Goal: Transaction & Acquisition: Purchase product/service

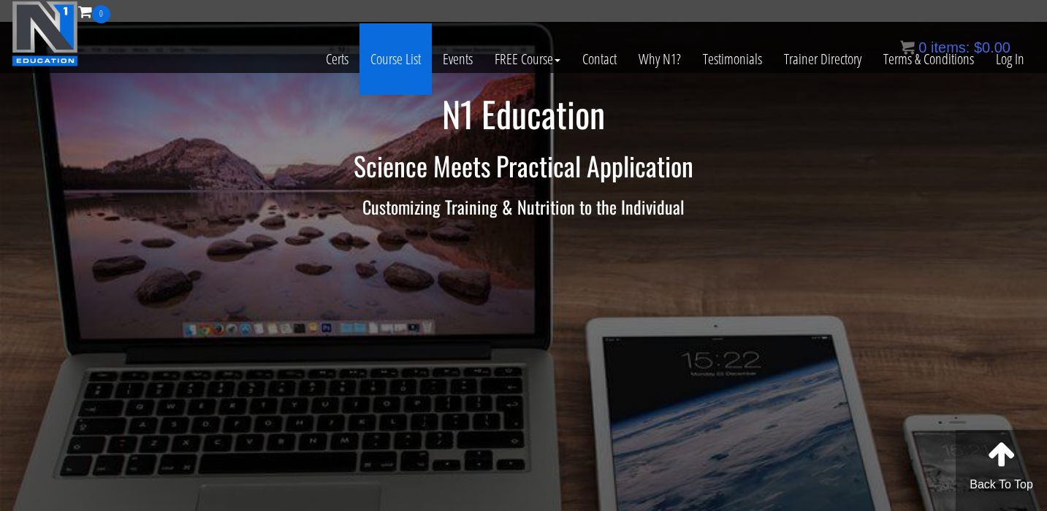
click at [389, 64] on link "Course List" at bounding box center [395, 59] width 72 height 72
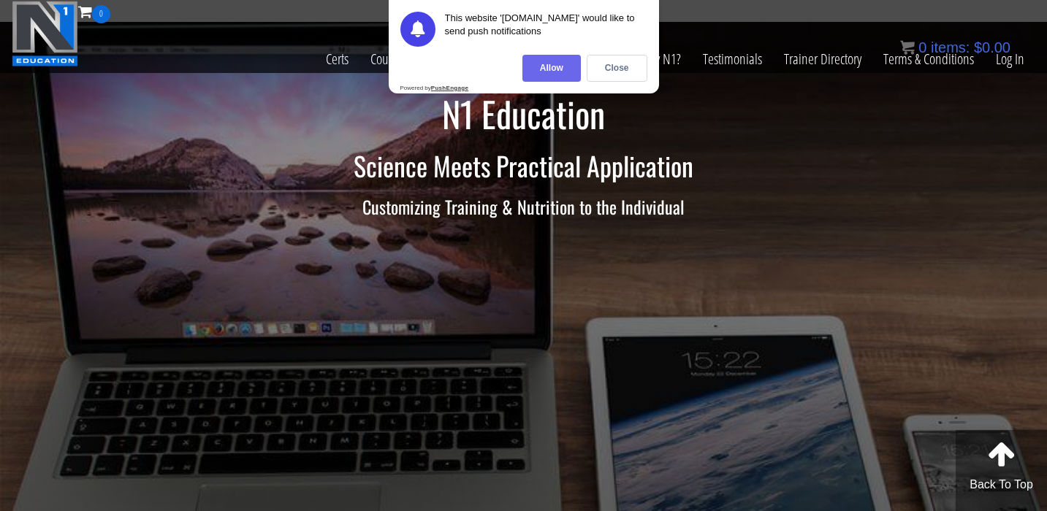
click at [535, 68] on div "Allow" at bounding box center [551, 68] width 58 height 27
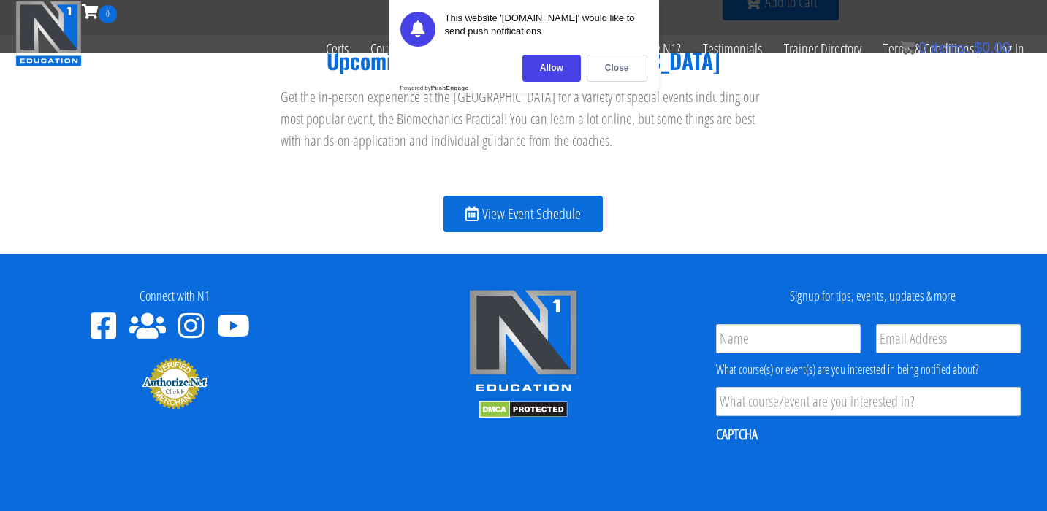
scroll to position [1678, 0]
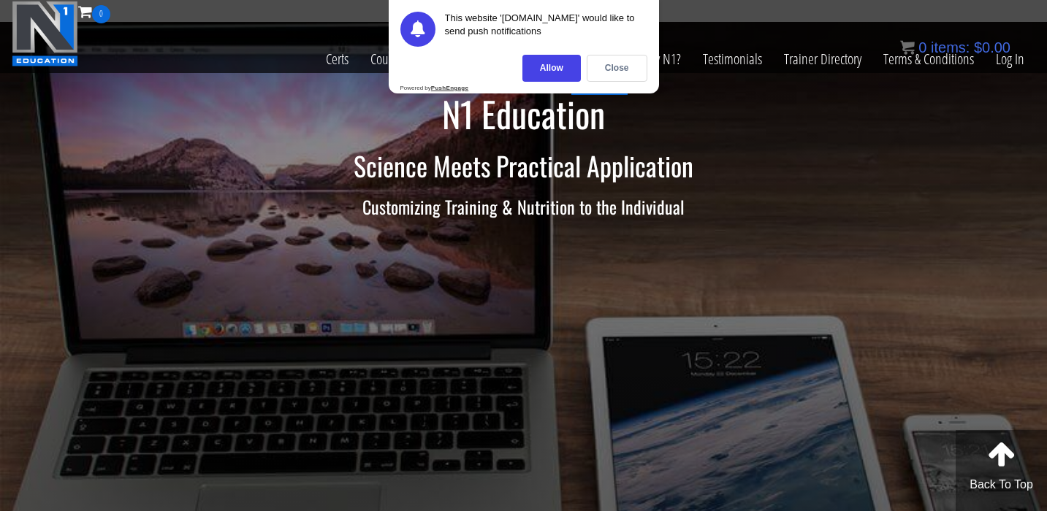
click at [606, 69] on div "Close" at bounding box center [617, 68] width 61 height 27
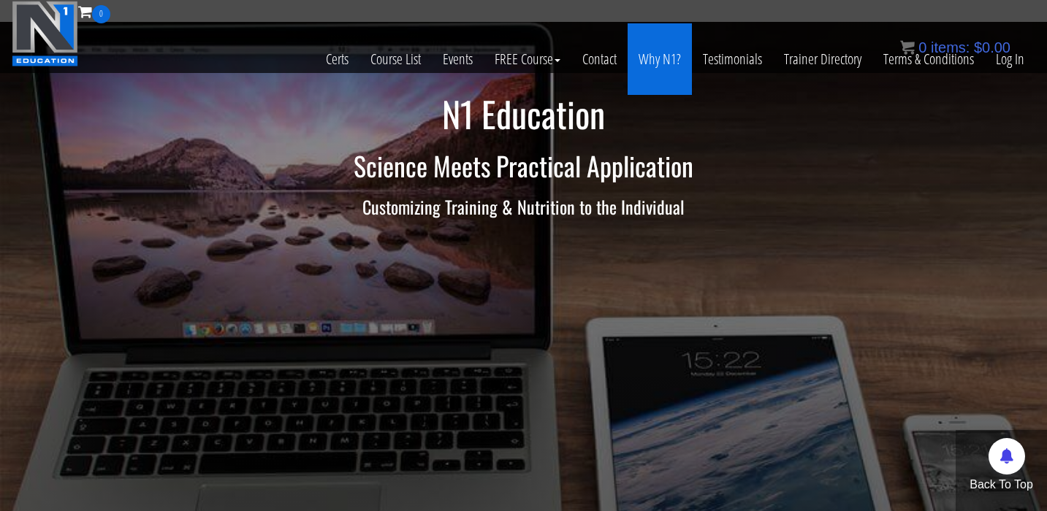
click at [655, 69] on link "Why N1?" at bounding box center [660, 59] width 64 height 72
click at [657, 57] on link "Why N1?" at bounding box center [660, 59] width 64 height 72
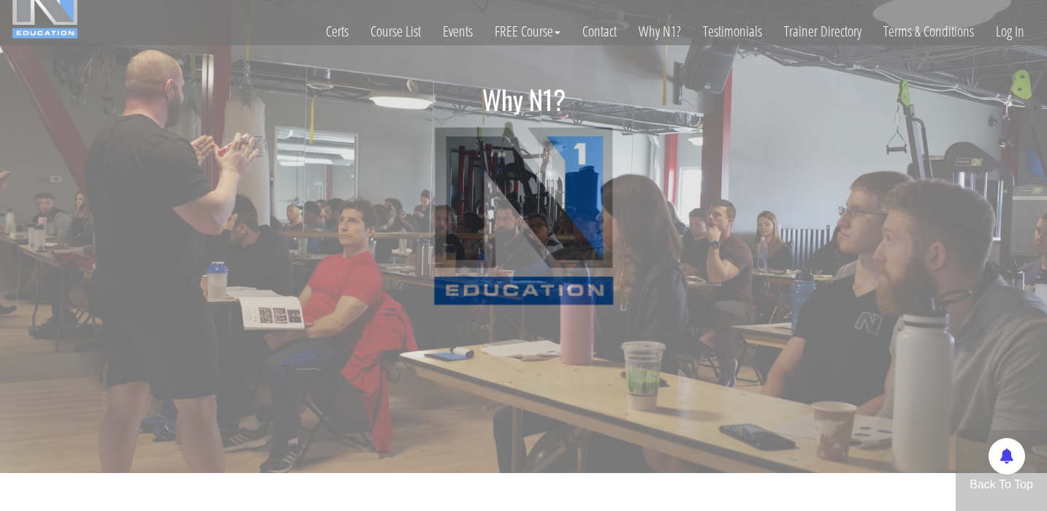
scroll to position [34, 0]
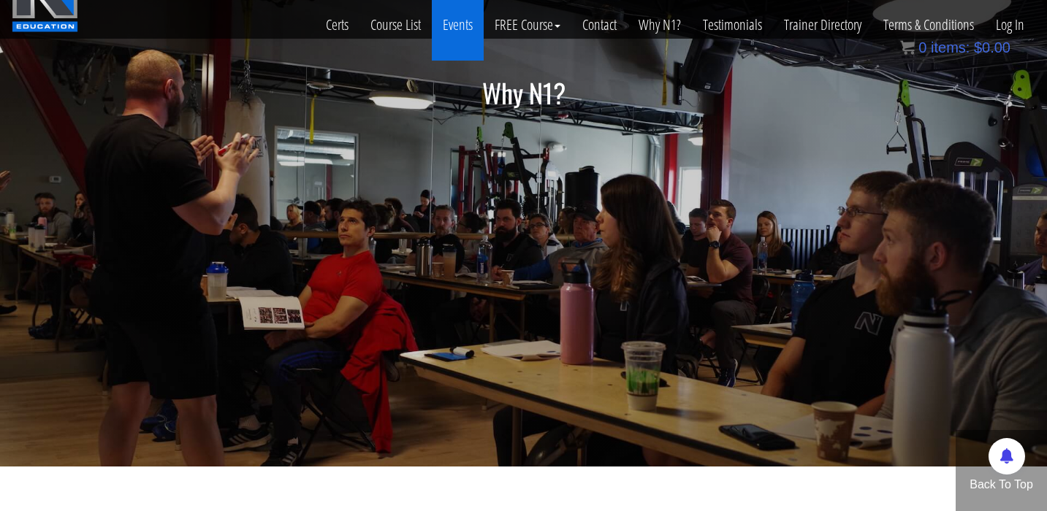
click at [457, 22] on link "Events" at bounding box center [458, 25] width 52 height 72
click at [453, 22] on link "Events" at bounding box center [458, 25] width 52 height 72
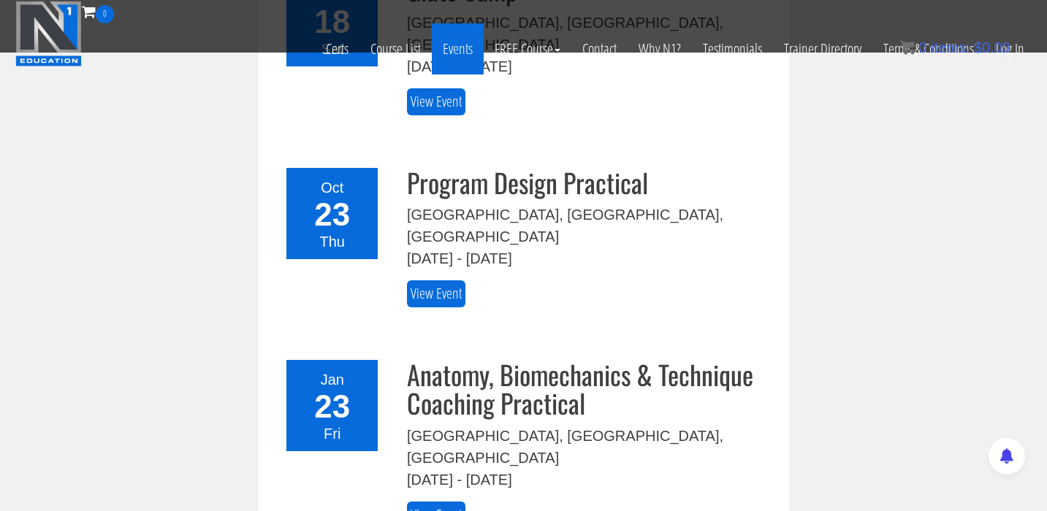
scroll to position [718, 0]
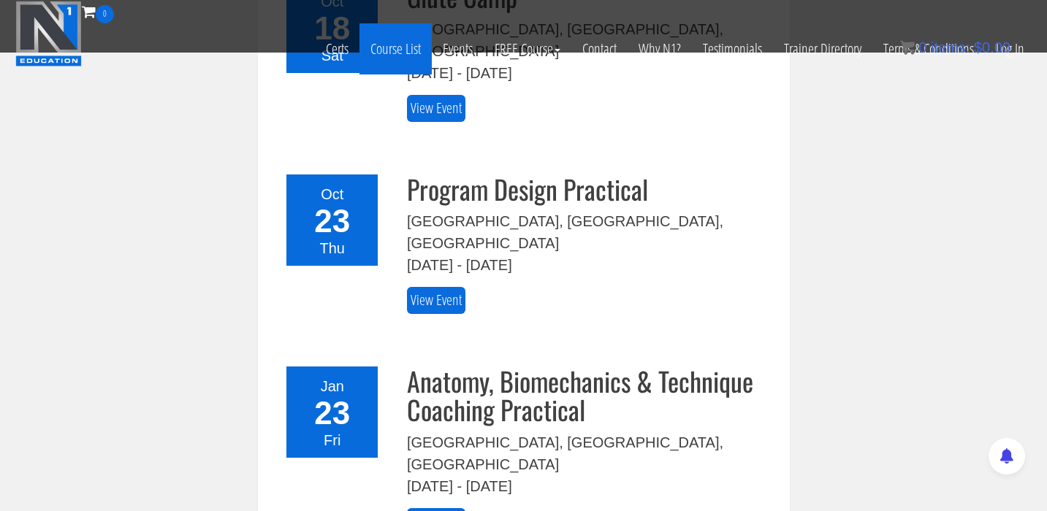
click at [401, 47] on link "Course List" at bounding box center [395, 48] width 72 height 51
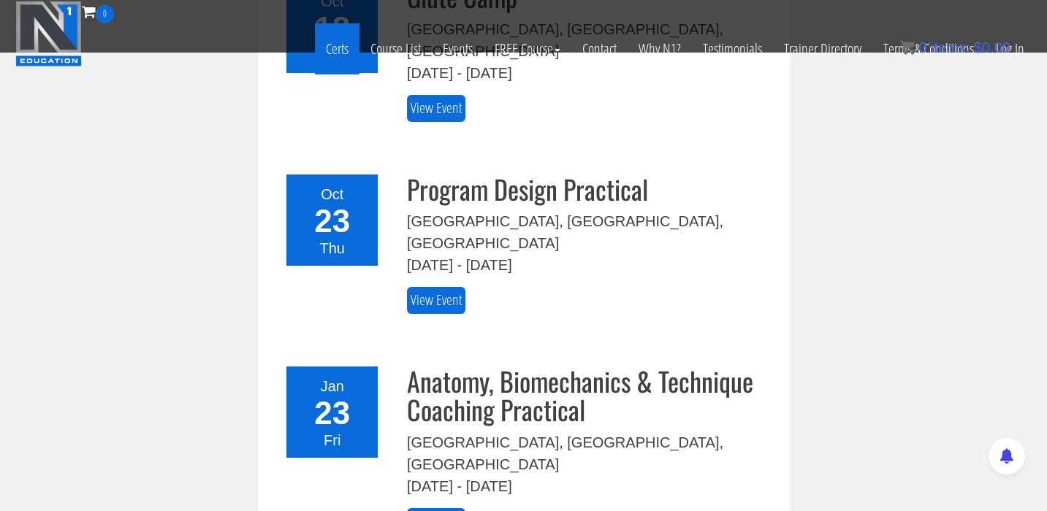
click at [336, 47] on link "Certs" at bounding box center [337, 48] width 45 height 51
click at [329, 45] on link "Certs" at bounding box center [337, 48] width 45 height 51
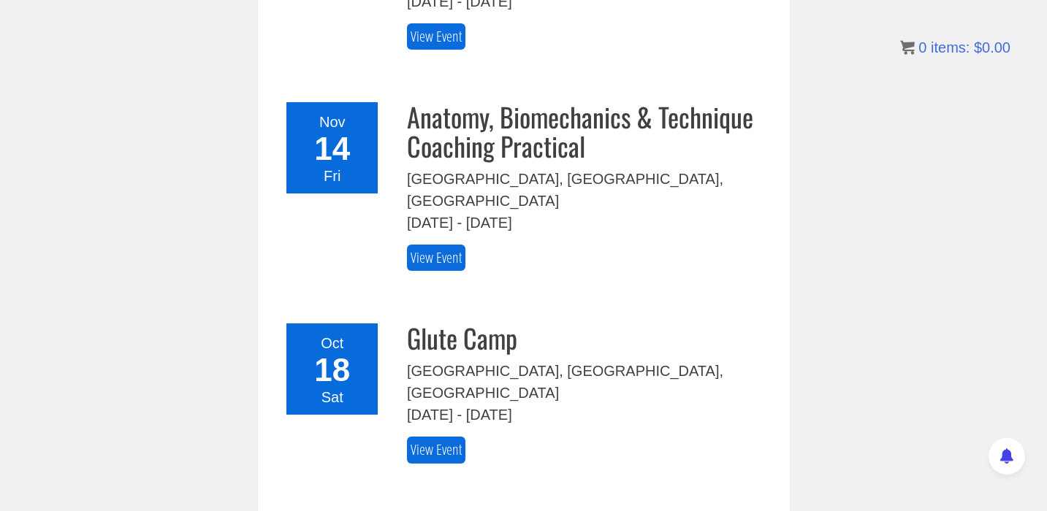
scroll to position [0, 0]
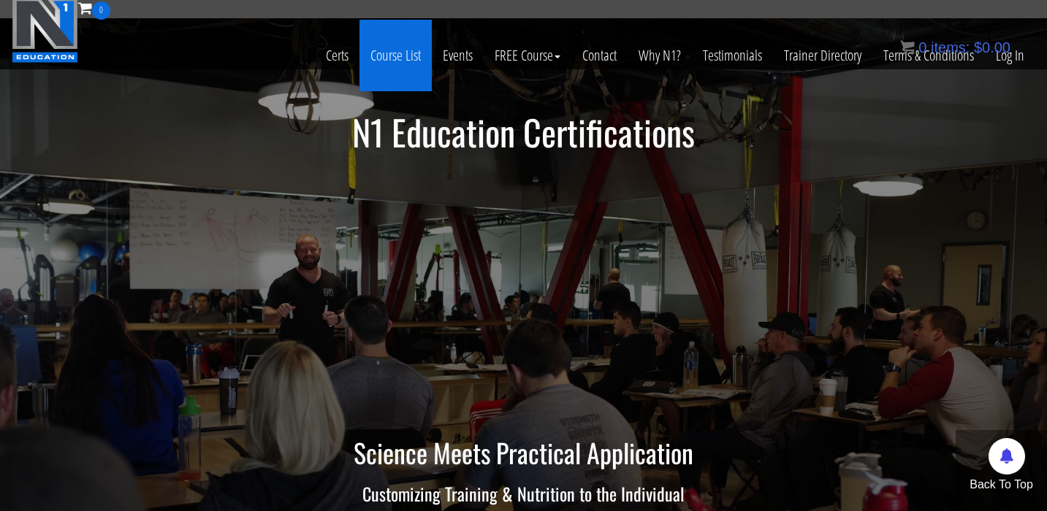
scroll to position [5, 0]
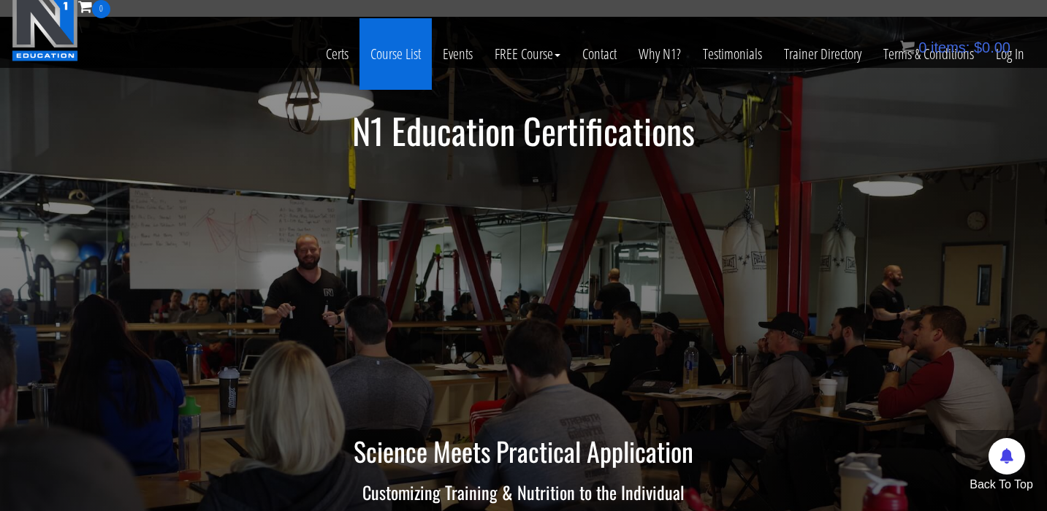
click at [406, 58] on link "Course List" at bounding box center [395, 54] width 72 height 72
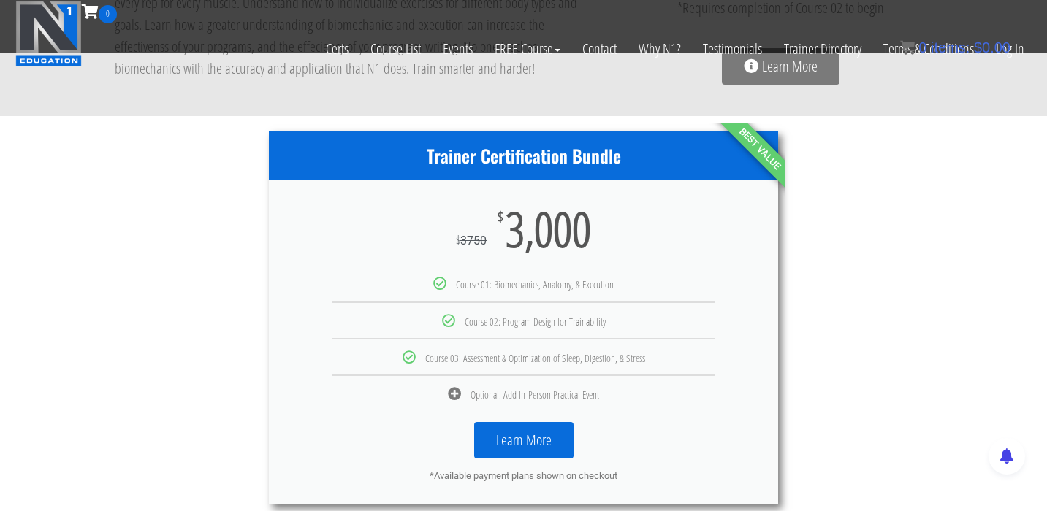
scroll to position [720, 0]
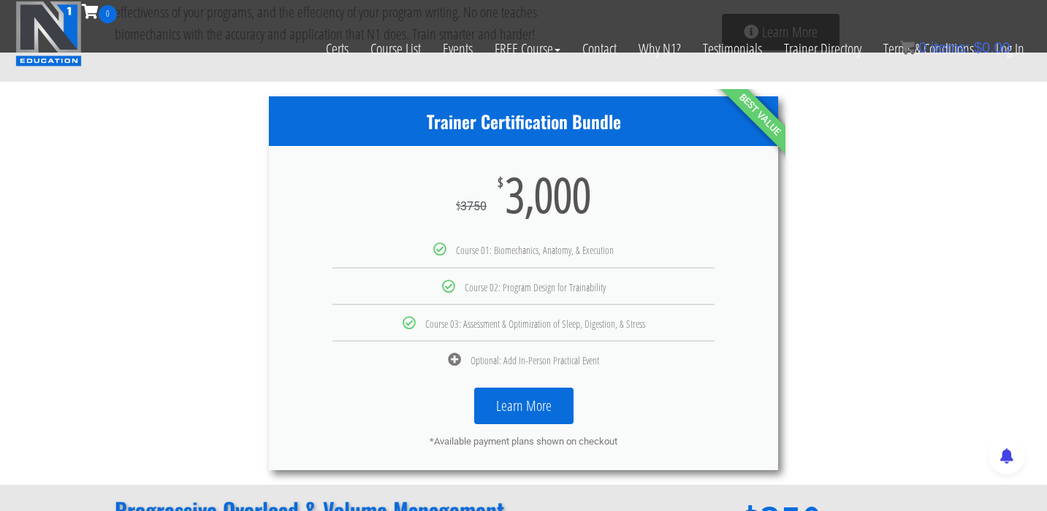
click at [519, 405] on link "Learn More" at bounding box center [523, 406] width 99 height 37
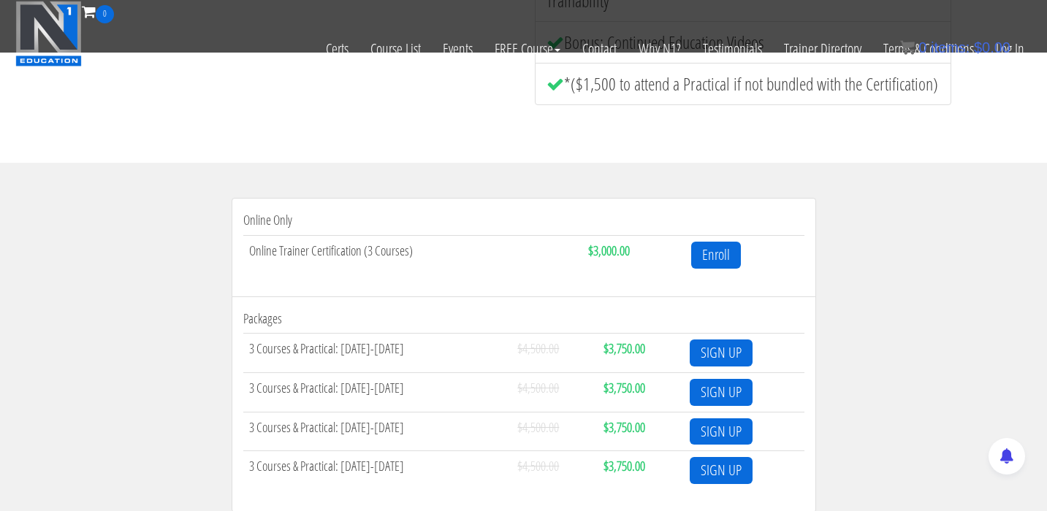
scroll to position [505, 0]
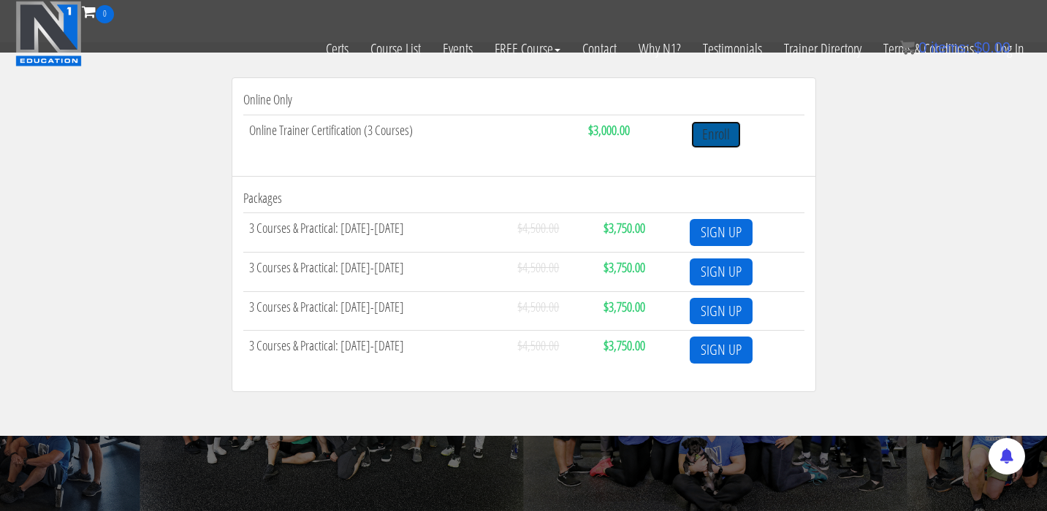
click at [706, 140] on link "Enroll" at bounding box center [716, 134] width 50 height 27
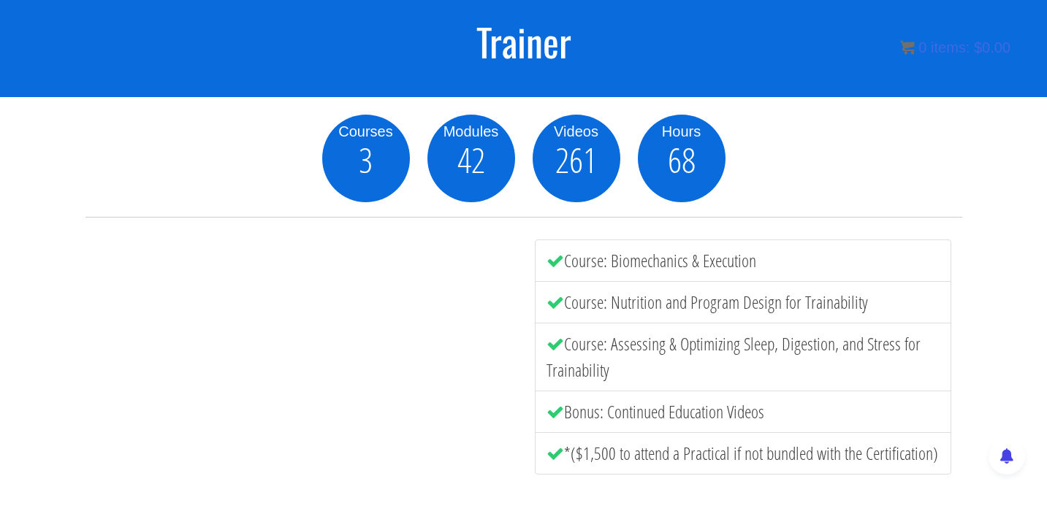
scroll to position [0, 0]
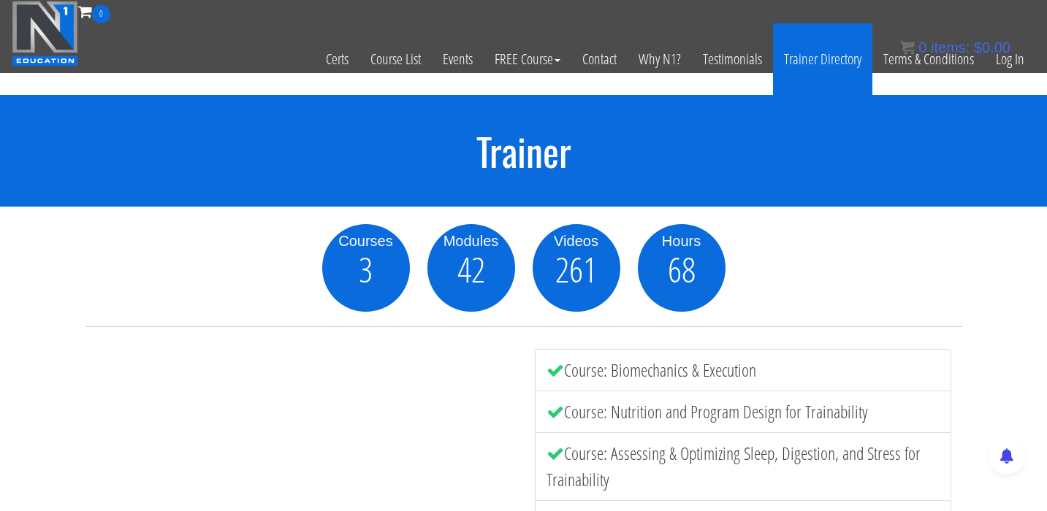
click at [826, 64] on link "Trainer Directory" at bounding box center [822, 59] width 99 height 72
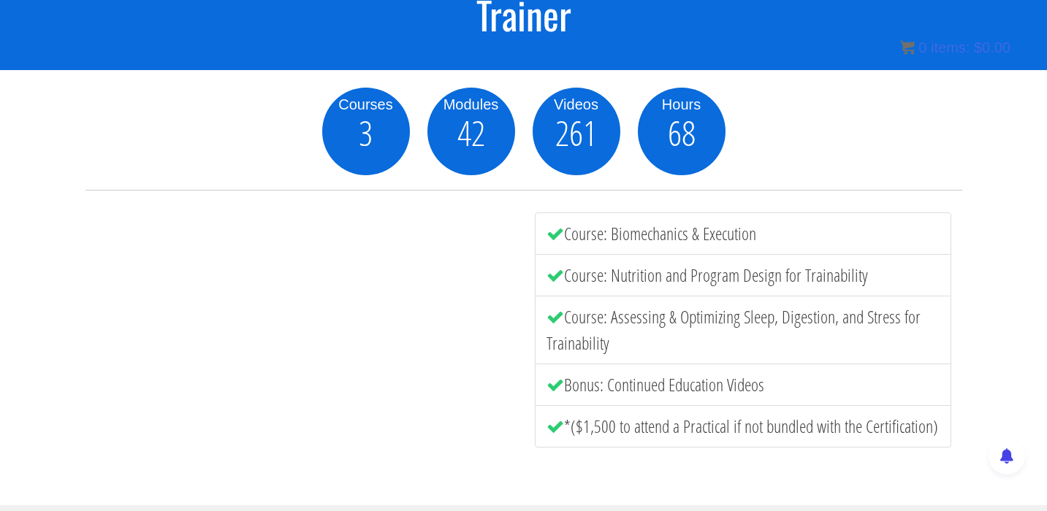
scroll to position [145, 0]
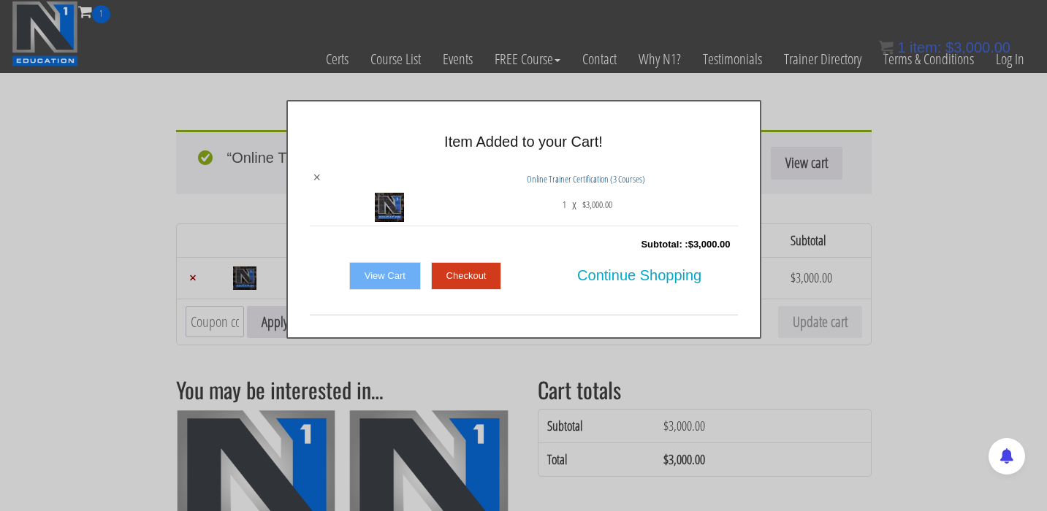
click at [315, 174] on link "×" at bounding box center [317, 177] width 8 height 13
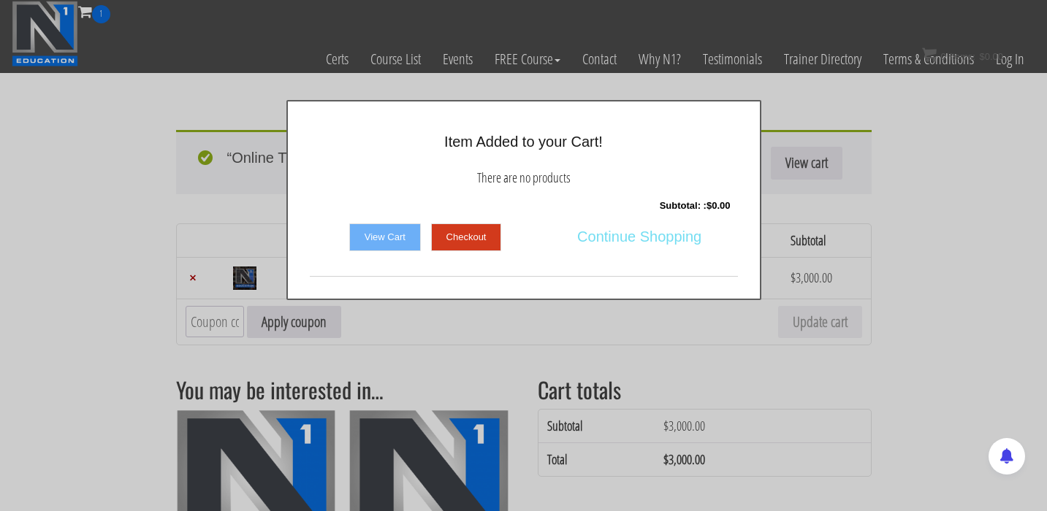
click at [650, 238] on span "Continue Shopping" at bounding box center [639, 236] width 124 height 31
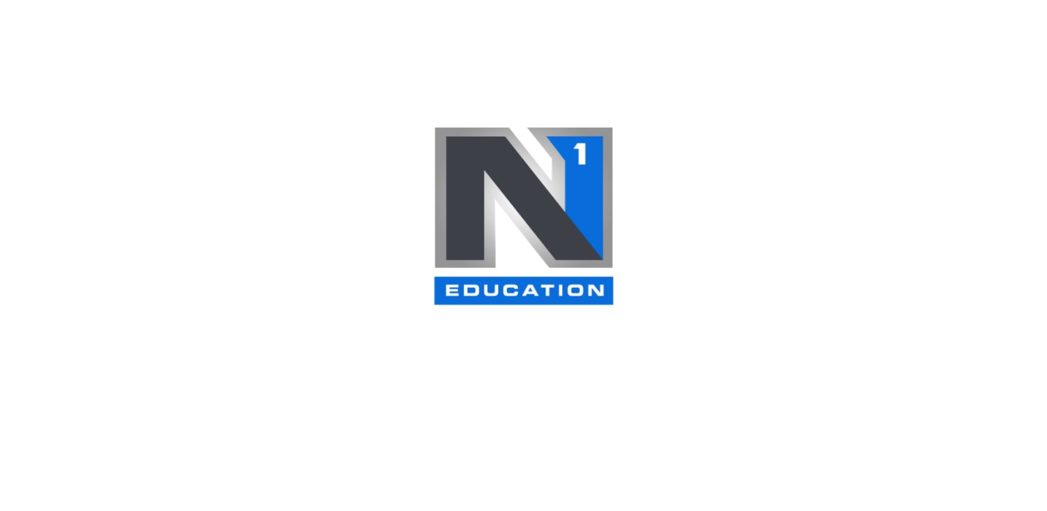
select select
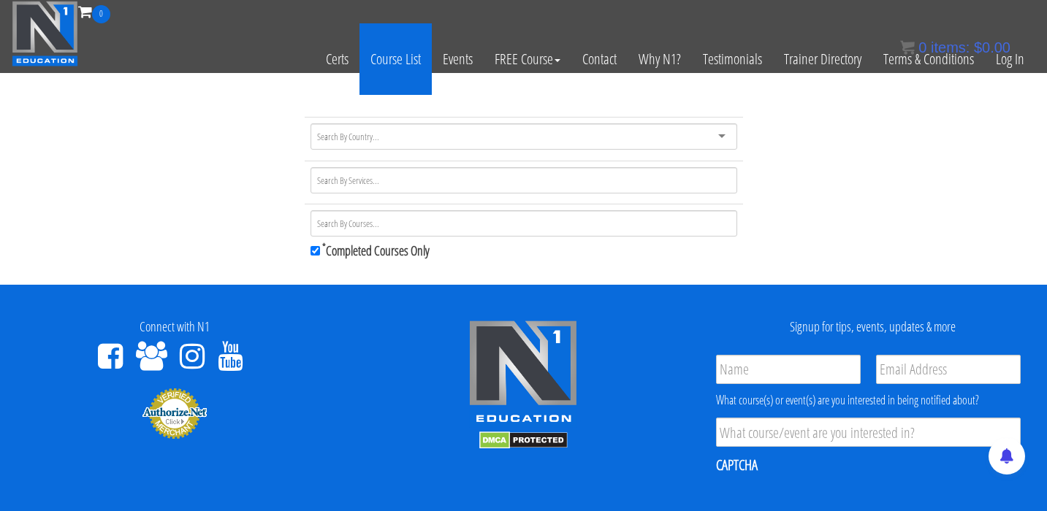
click at [382, 57] on link "Course List" at bounding box center [395, 59] width 72 height 72
click at [397, 60] on link "Course List" at bounding box center [395, 59] width 72 height 72
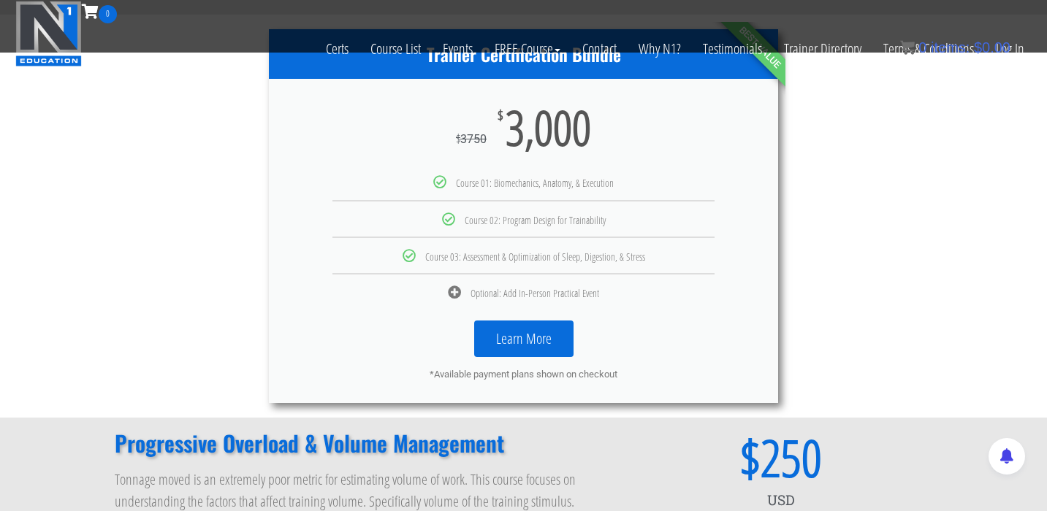
scroll to position [791, 0]
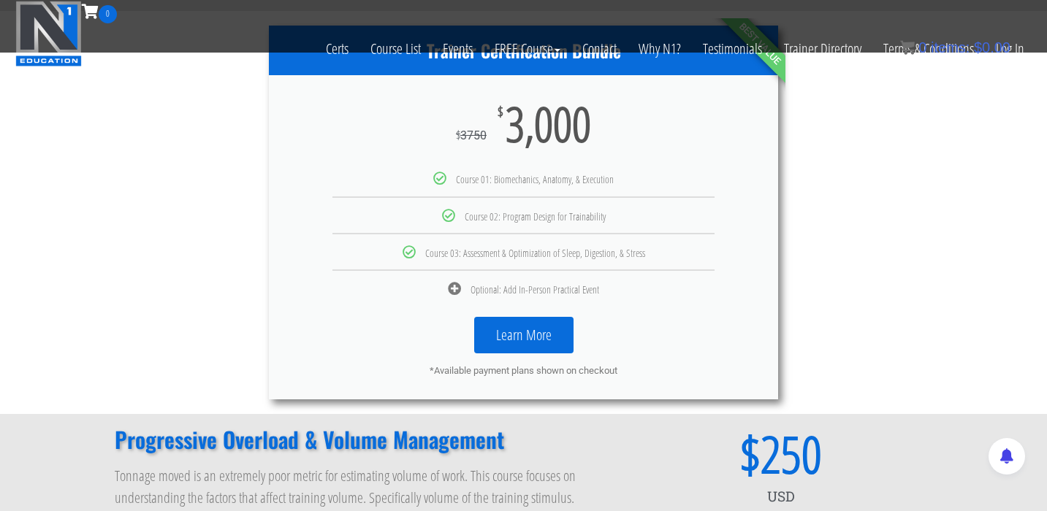
click at [505, 329] on link "Learn More" at bounding box center [523, 335] width 99 height 37
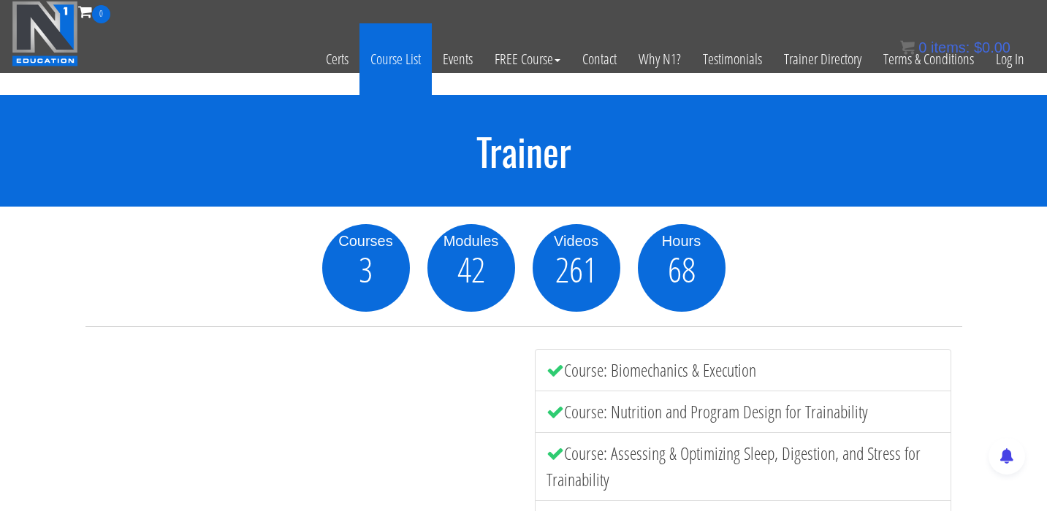
click at [397, 61] on link "Course List" at bounding box center [395, 59] width 72 height 72
click at [395, 55] on link "Course List" at bounding box center [395, 59] width 72 height 72
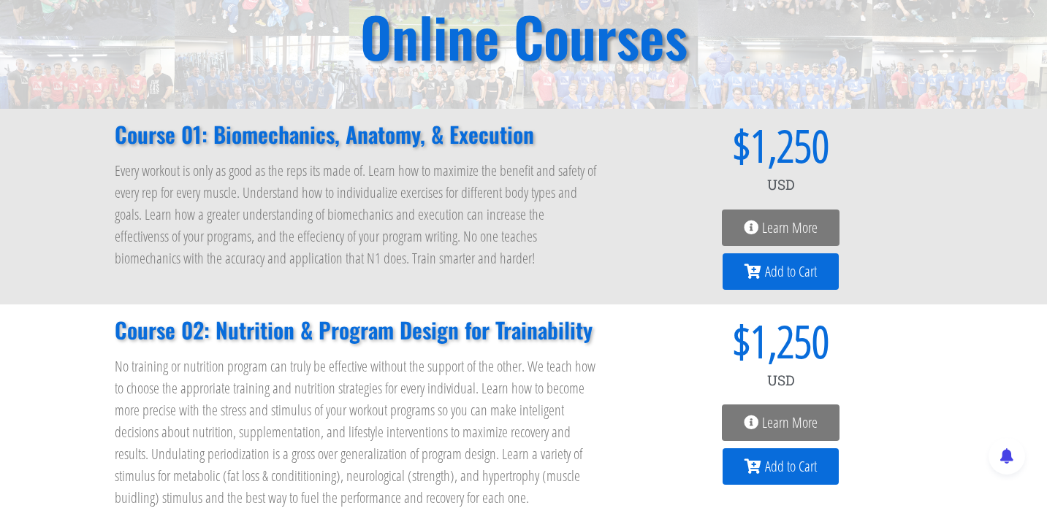
scroll to position [137, 0]
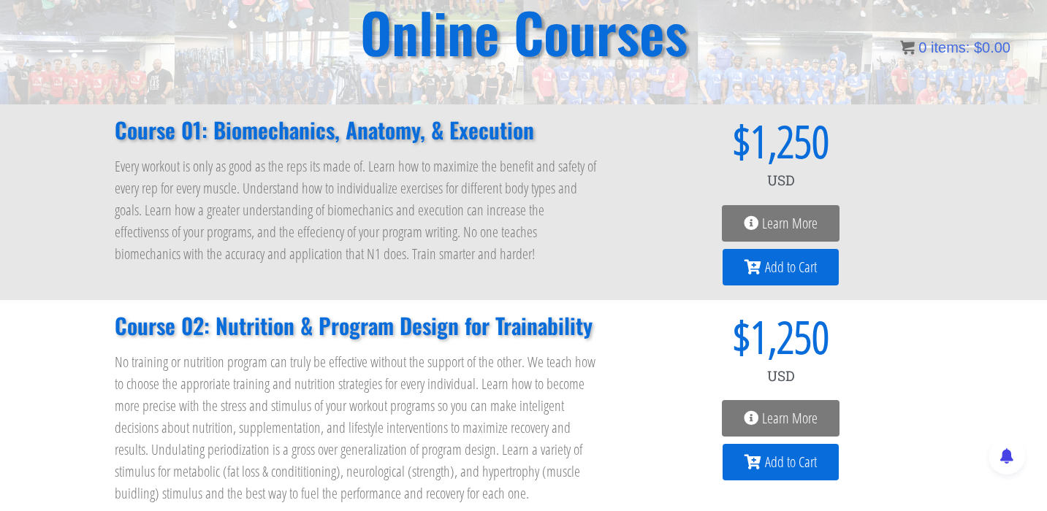
click at [761, 226] on span "Learn More" at bounding box center [781, 223] width 74 height 15
click at [769, 221] on span "Learn More" at bounding box center [790, 223] width 56 height 15
click at [783, 222] on span "Learn More" at bounding box center [790, 223] width 56 height 15
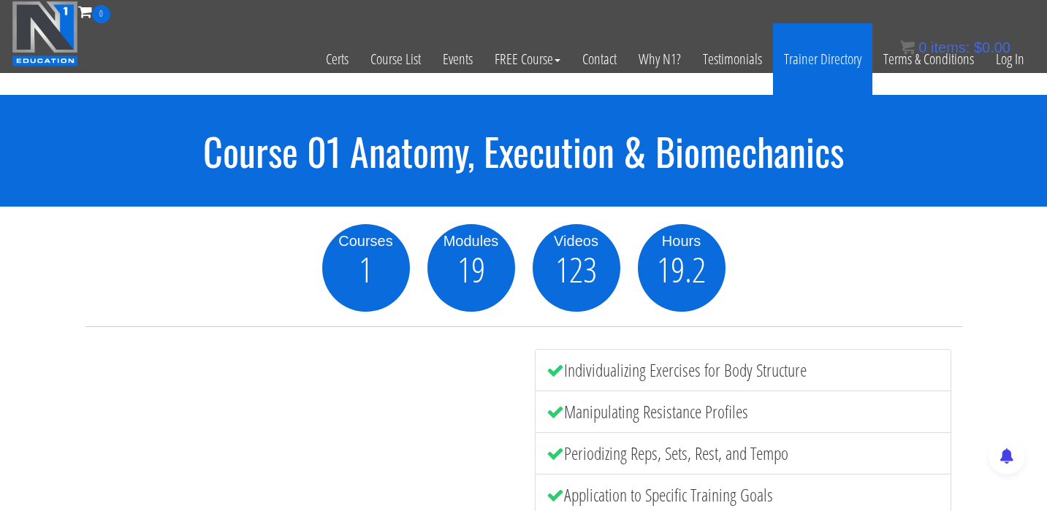
click at [804, 55] on link "Trainer Directory" at bounding box center [822, 59] width 99 height 72
click at [798, 59] on link "Trainer Directory" at bounding box center [822, 59] width 99 height 72
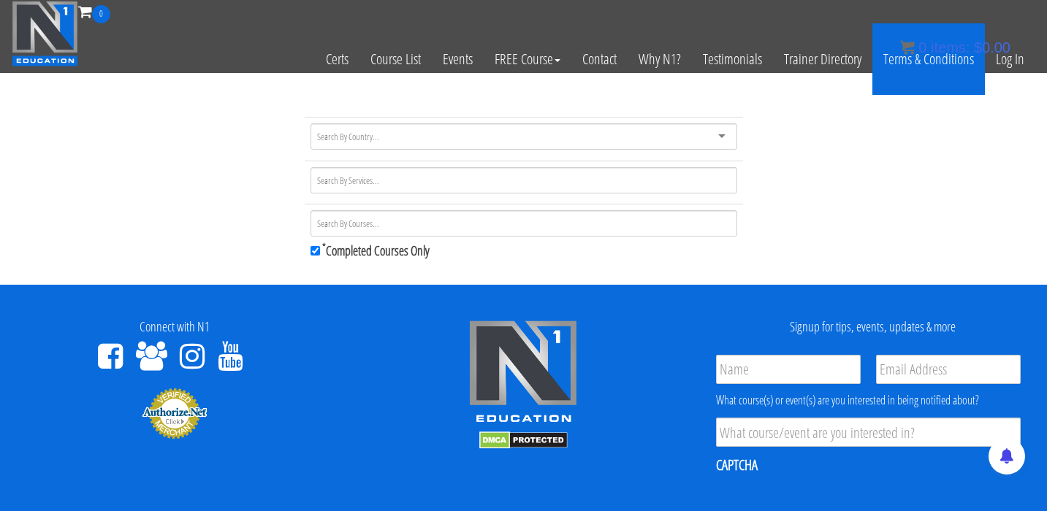
click at [903, 64] on link "Terms & Conditions" at bounding box center [928, 59] width 113 height 72
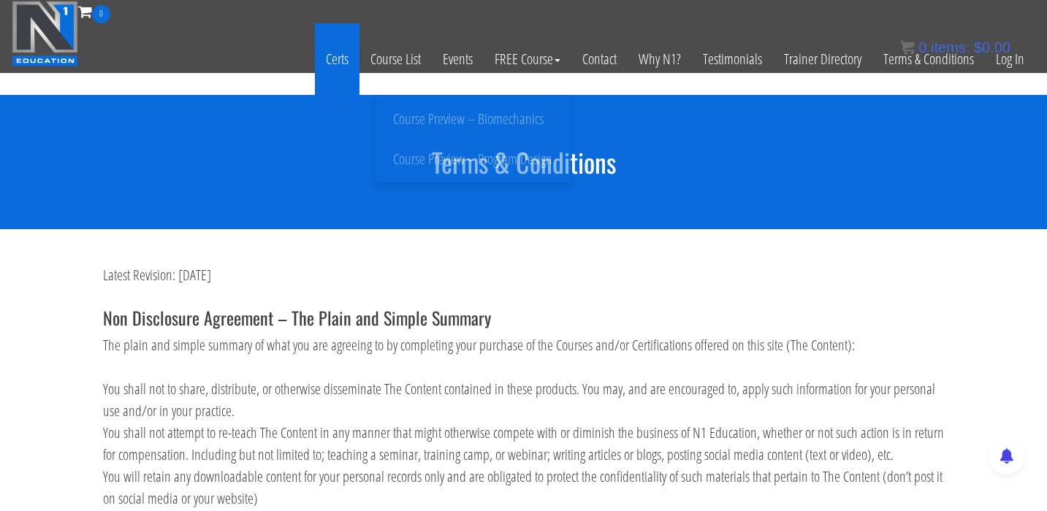
click at [319, 58] on link "Certs" at bounding box center [337, 59] width 45 height 72
click at [331, 55] on link "Certs" at bounding box center [337, 59] width 45 height 72
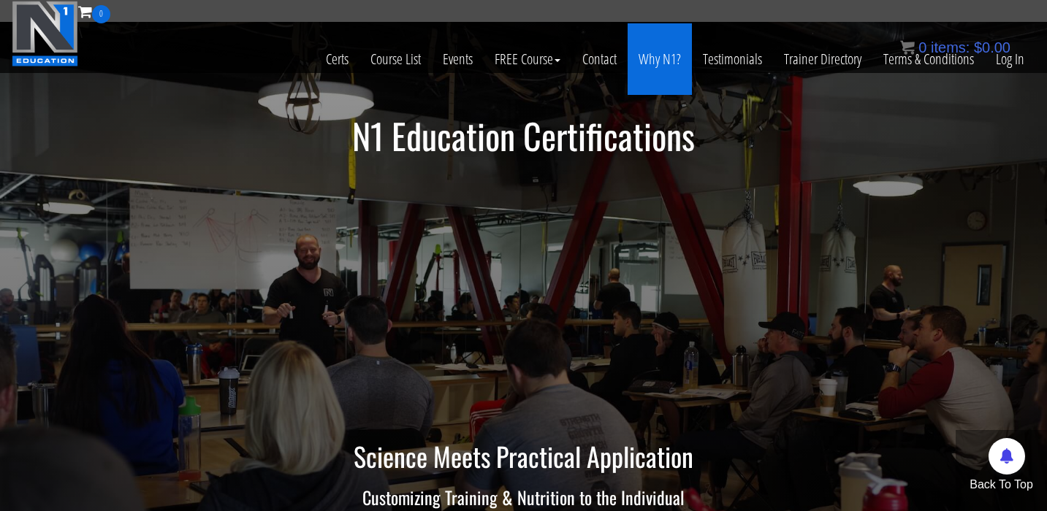
click at [661, 67] on link "Why N1?" at bounding box center [660, 59] width 64 height 72
click at [655, 58] on link "Why N1?" at bounding box center [660, 59] width 64 height 72
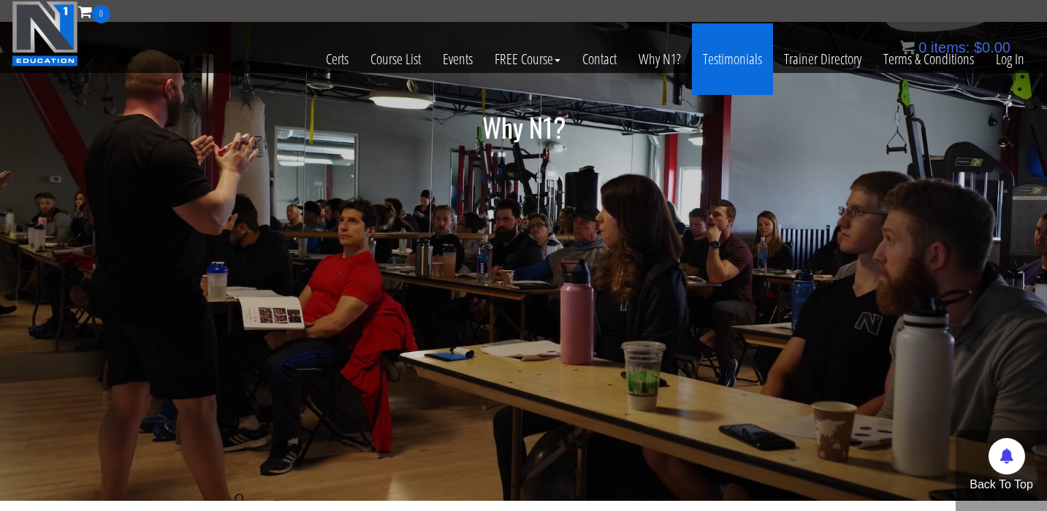
click at [745, 58] on link "Testimonials" at bounding box center [732, 59] width 81 height 72
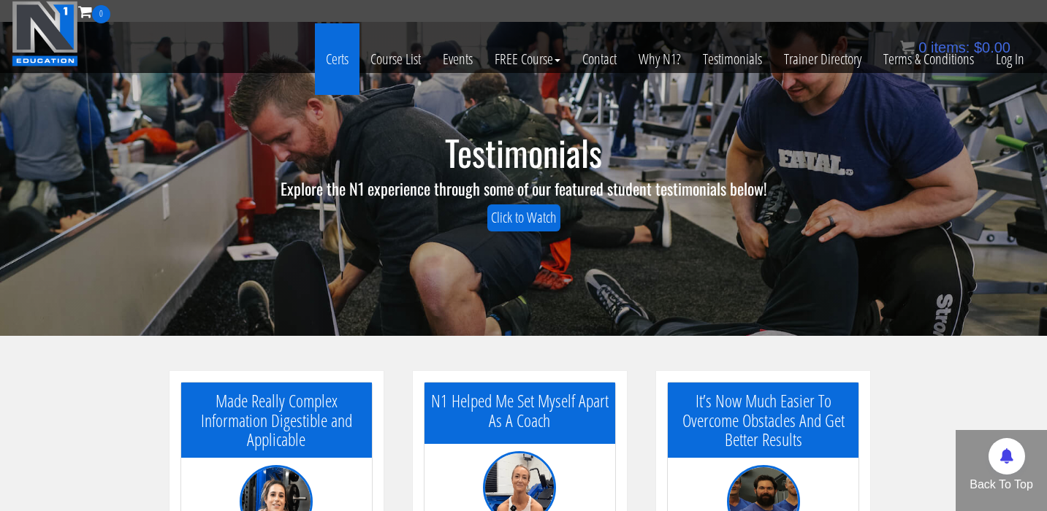
click at [331, 56] on link "Certs" at bounding box center [337, 59] width 45 height 72
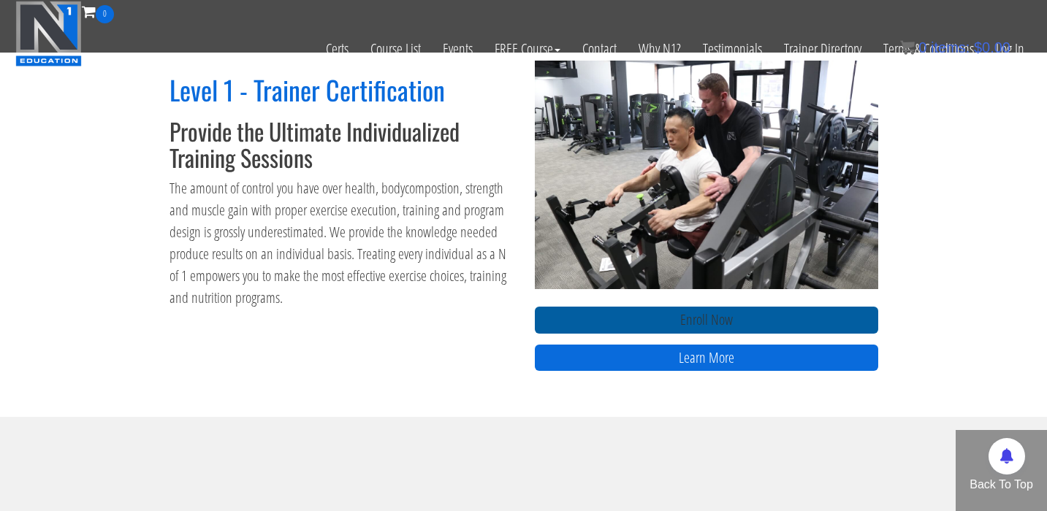
scroll to position [605, 0]
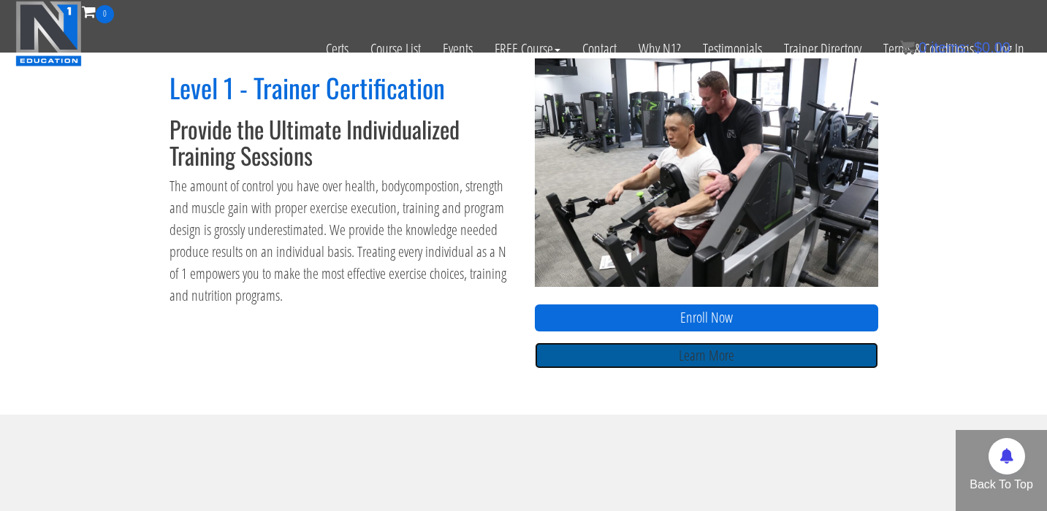
click at [569, 350] on link "Learn More" at bounding box center [706, 356] width 343 height 27
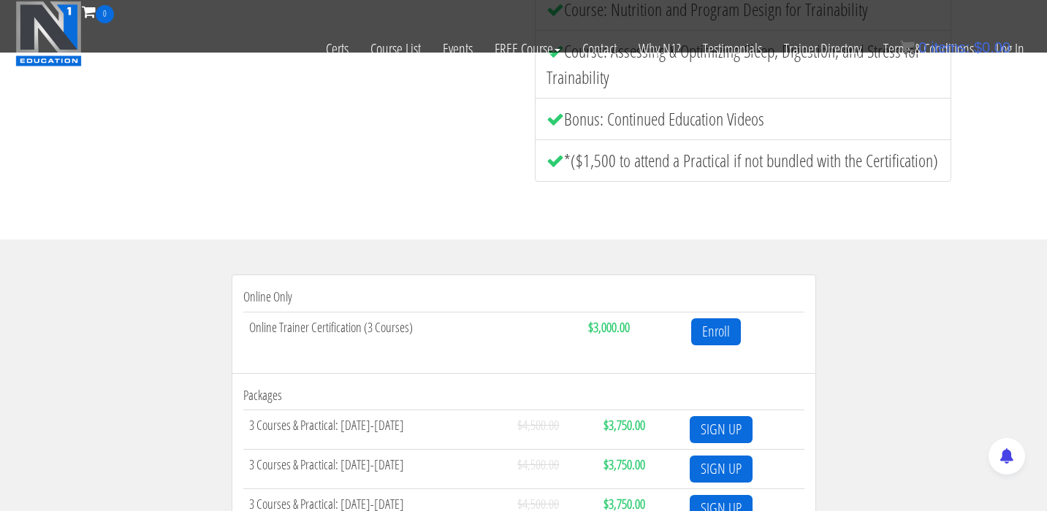
scroll to position [270, 0]
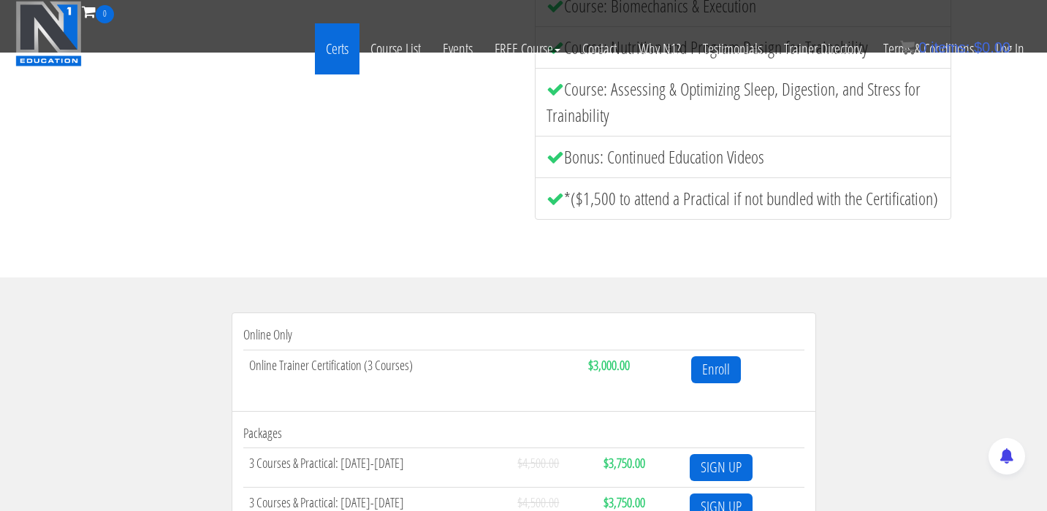
click at [337, 39] on link "Certs" at bounding box center [337, 48] width 45 height 51
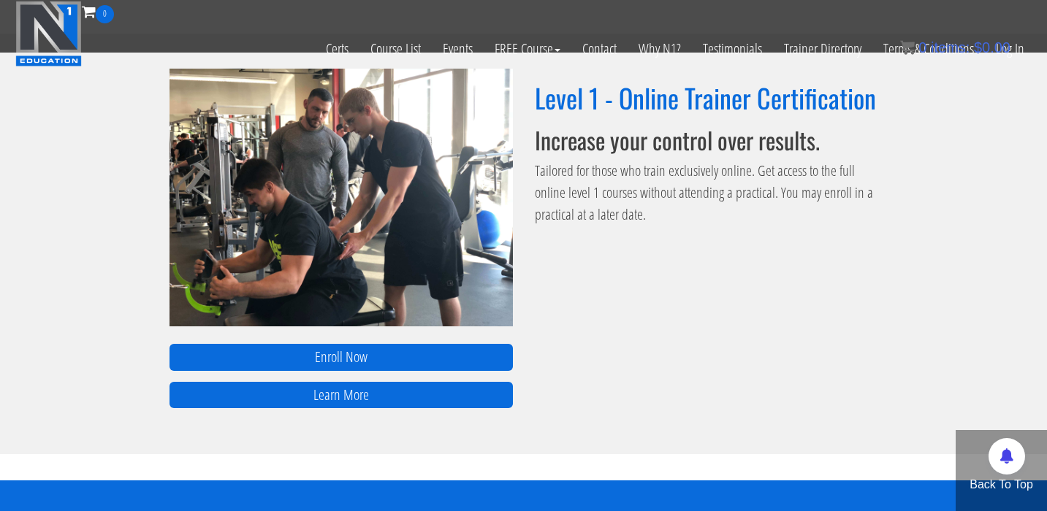
scroll to position [989, 0]
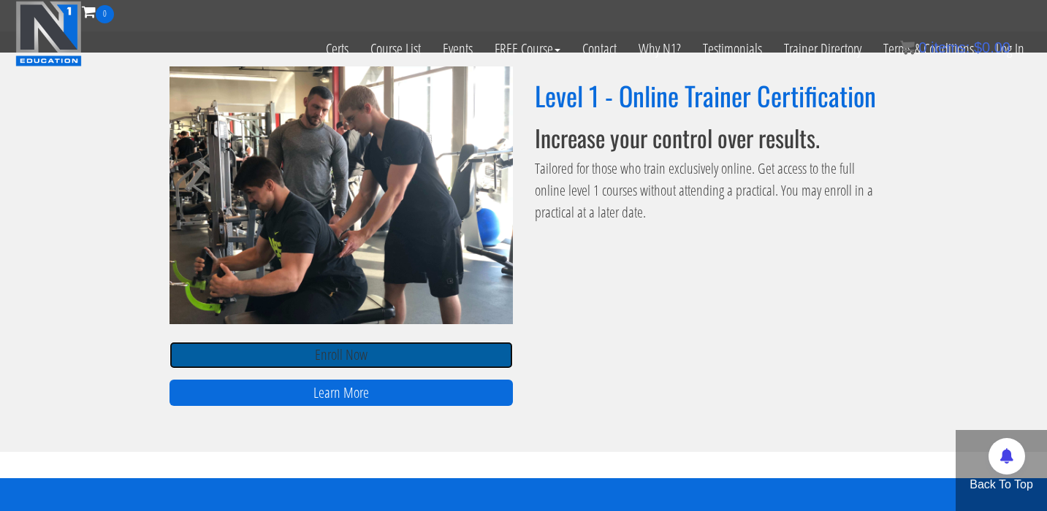
click at [342, 356] on link "Enroll Now" at bounding box center [341, 355] width 343 height 27
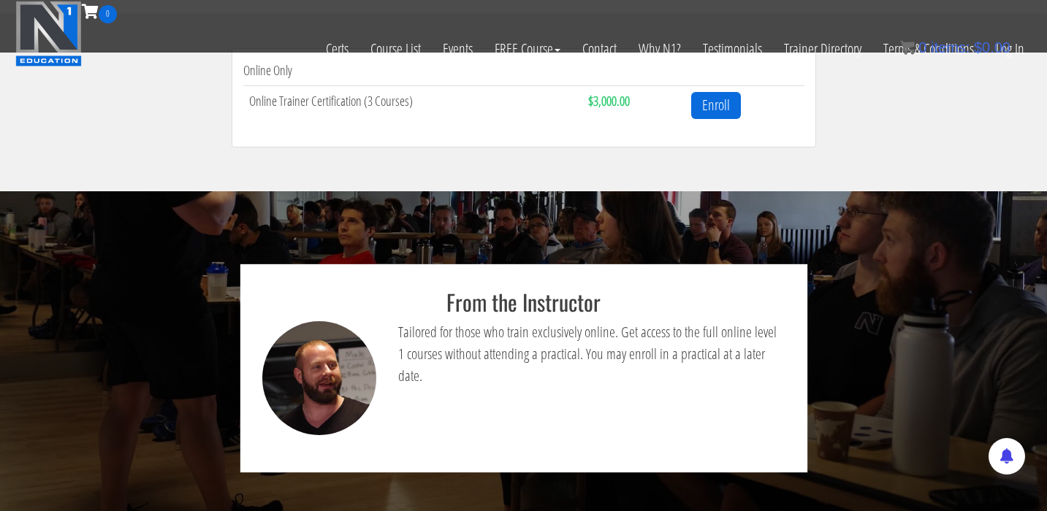
scroll to position [539, 0]
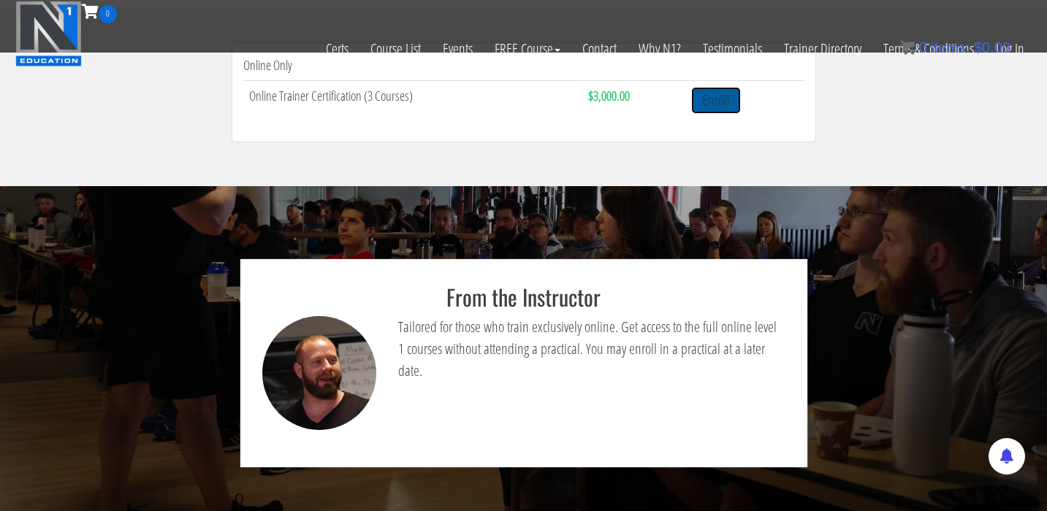
click at [707, 104] on link "Enroll" at bounding box center [716, 100] width 50 height 27
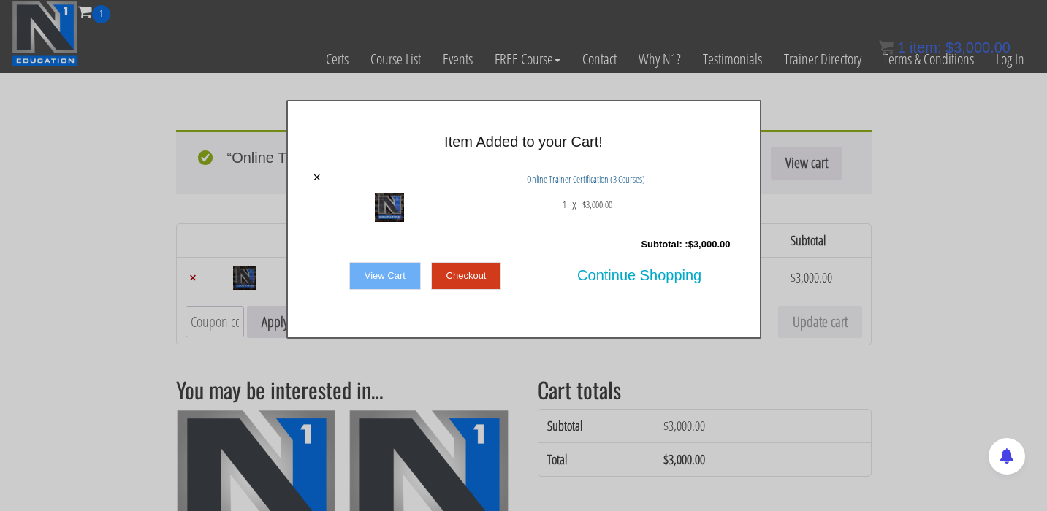
click at [492, 273] on link "Checkout" at bounding box center [466, 276] width 71 height 28
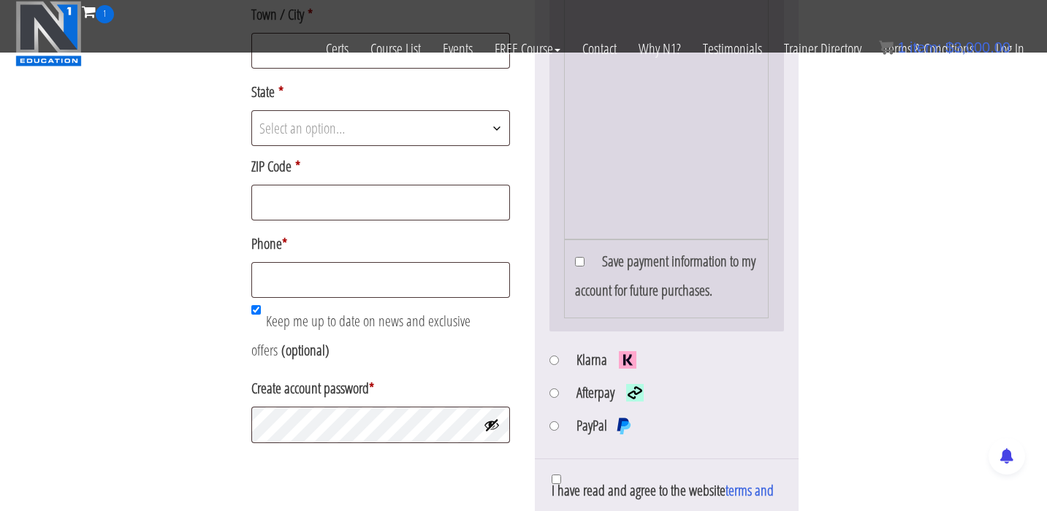
scroll to position [657, 0]
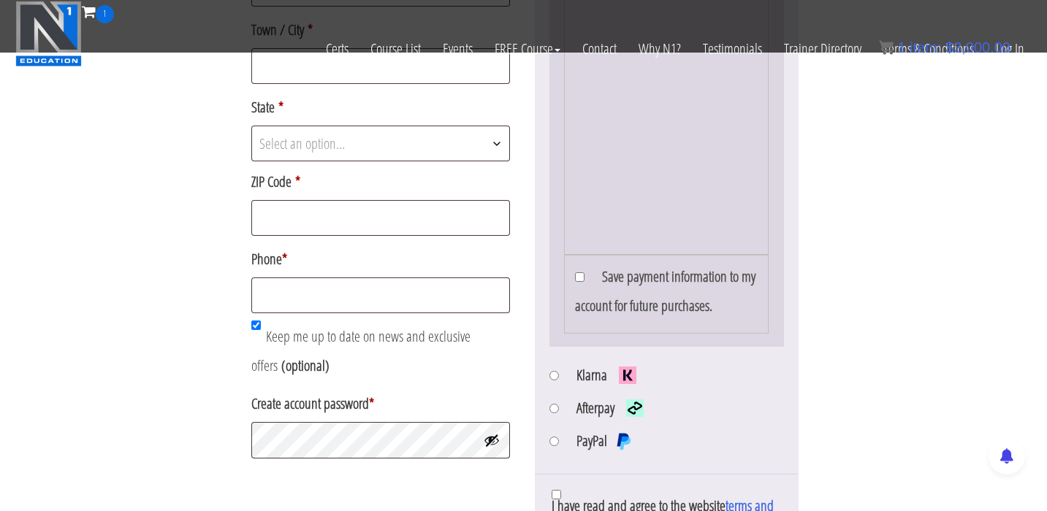
click at [563, 414] on li "Afterpay" at bounding box center [666, 410] width 235 height 33
click at [556, 413] on input "Afterpay" at bounding box center [553, 408] width 9 height 9
radio input "true"
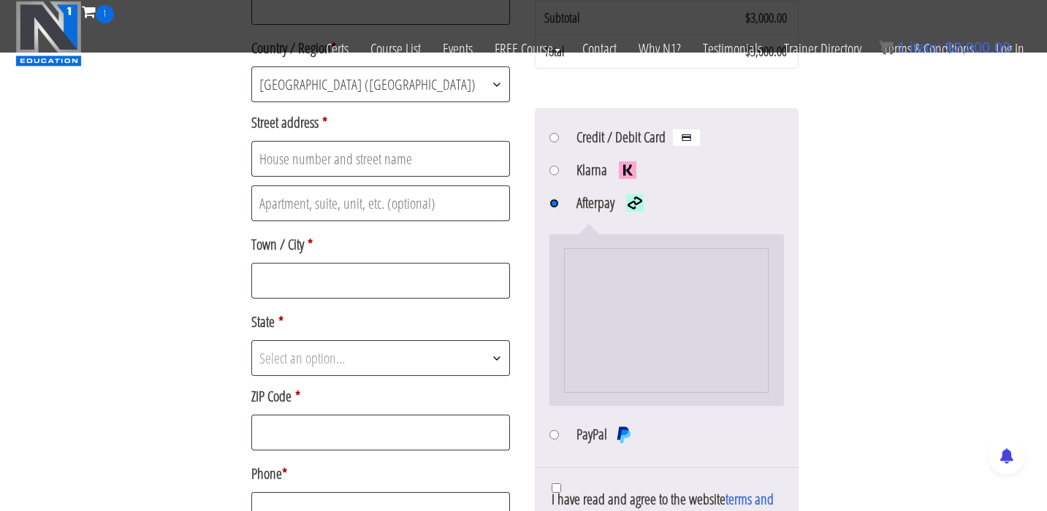
scroll to position [444, 0]
click at [563, 167] on li "Klarna" at bounding box center [666, 170] width 235 height 33
click at [555, 172] on input "Klarna" at bounding box center [553, 168] width 9 height 9
radio input "true"
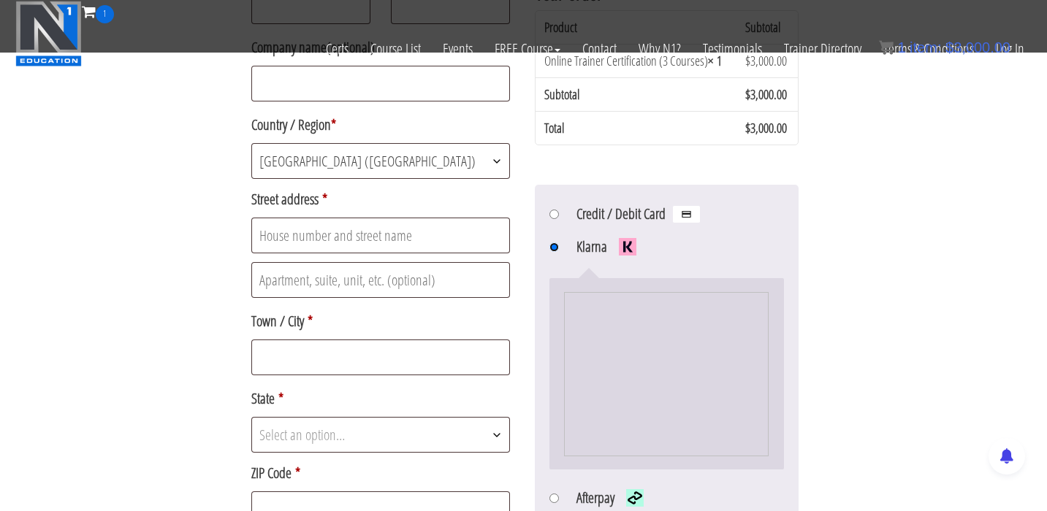
scroll to position [370, 0]
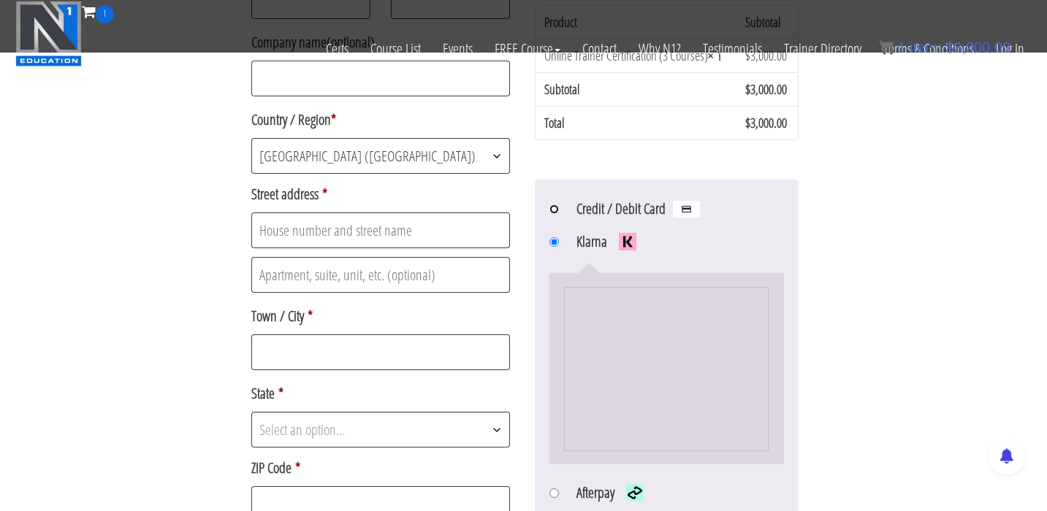
click at [555, 211] on input "Credit / Debit Card" at bounding box center [553, 209] width 9 height 9
radio input "true"
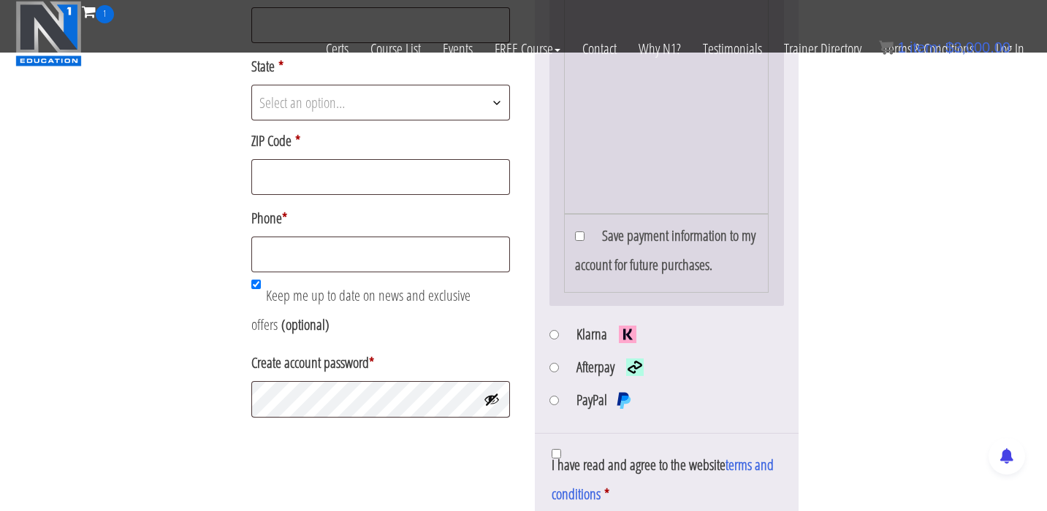
scroll to position [699, 0]
click at [550, 335] on input "Klarna" at bounding box center [553, 334] width 9 height 9
radio input "true"
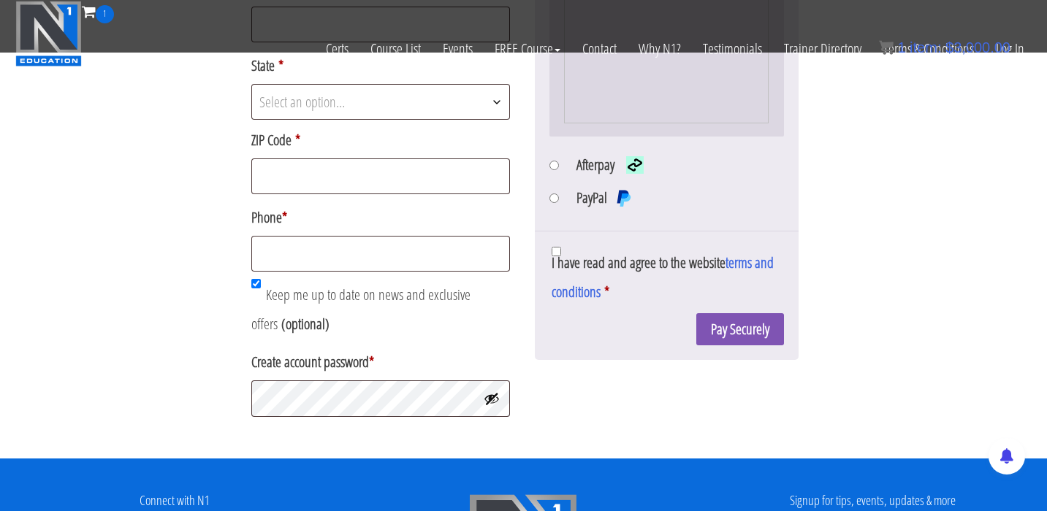
scroll to position [704, 0]
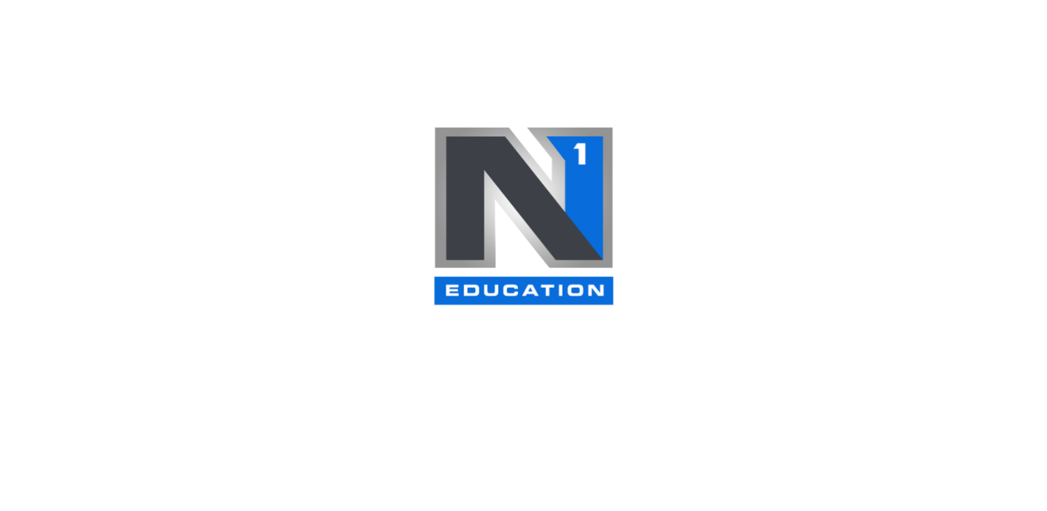
scroll to position [3, 0]
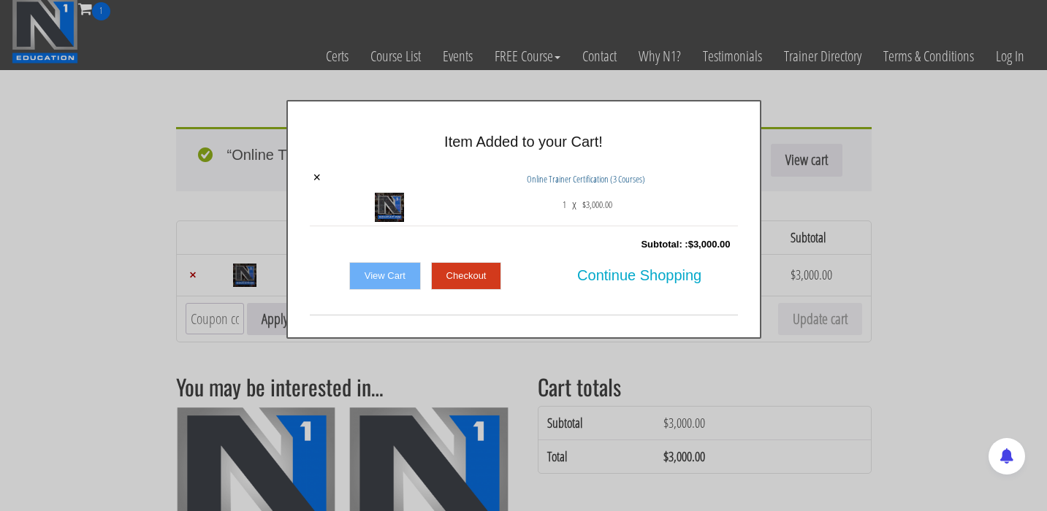
click at [472, 273] on link "Checkout" at bounding box center [466, 276] width 71 height 28
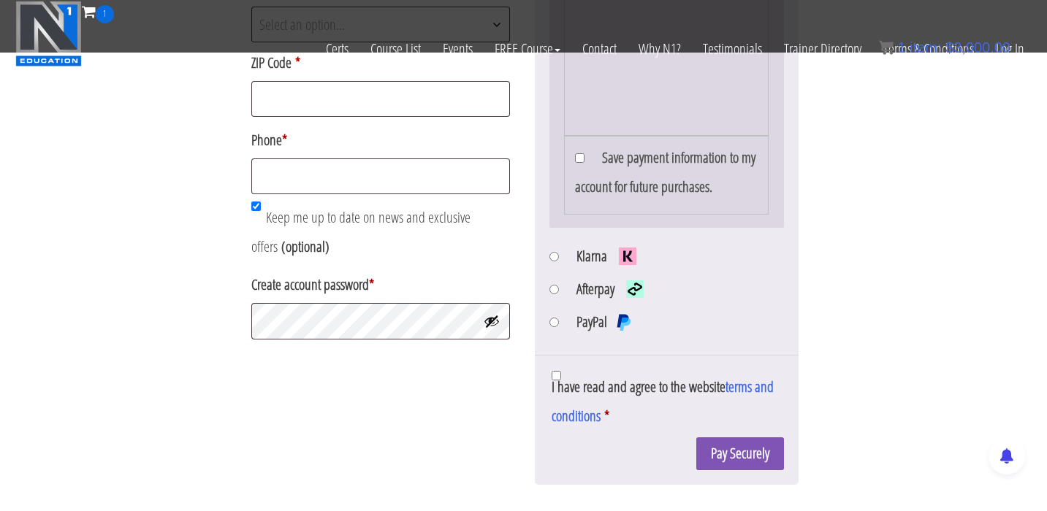
scroll to position [777, 0]
click at [551, 256] on input "Klarna" at bounding box center [553, 255] width 9 height 9
radio input "true"
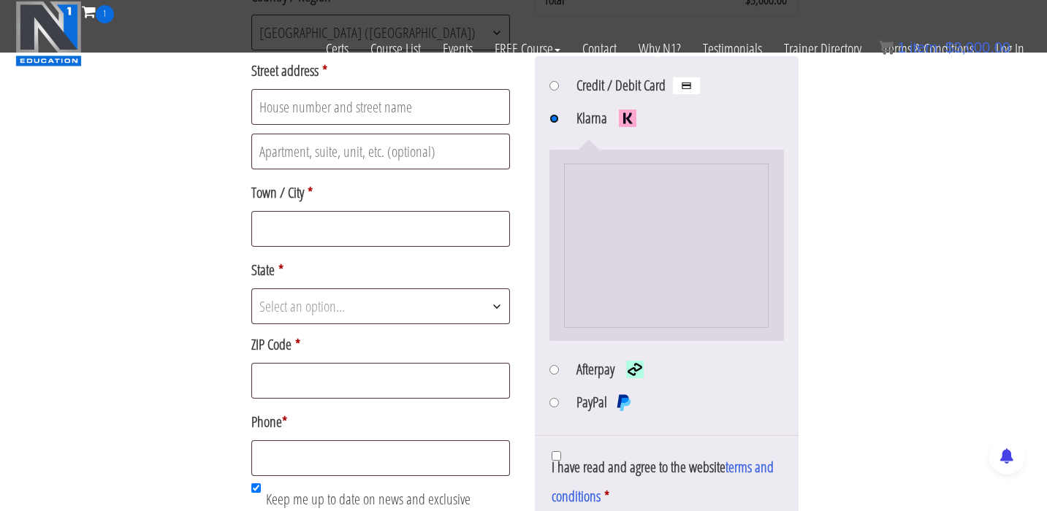
scroll to position [495, 0]
click at [552, 370] on input "Afterpay" at bounding box center [553, 368] width 9 height 9
radio input "true"
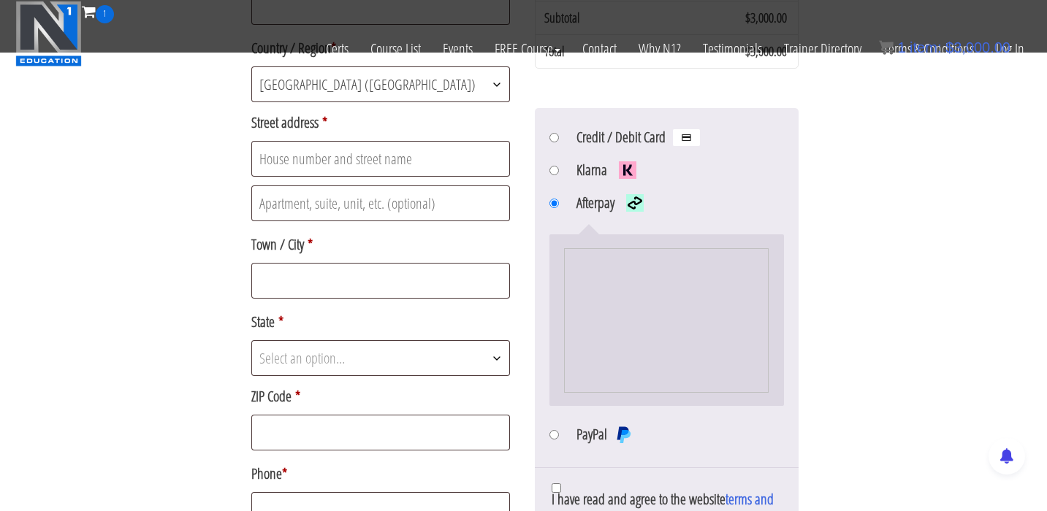
scroll to position [426, 0]
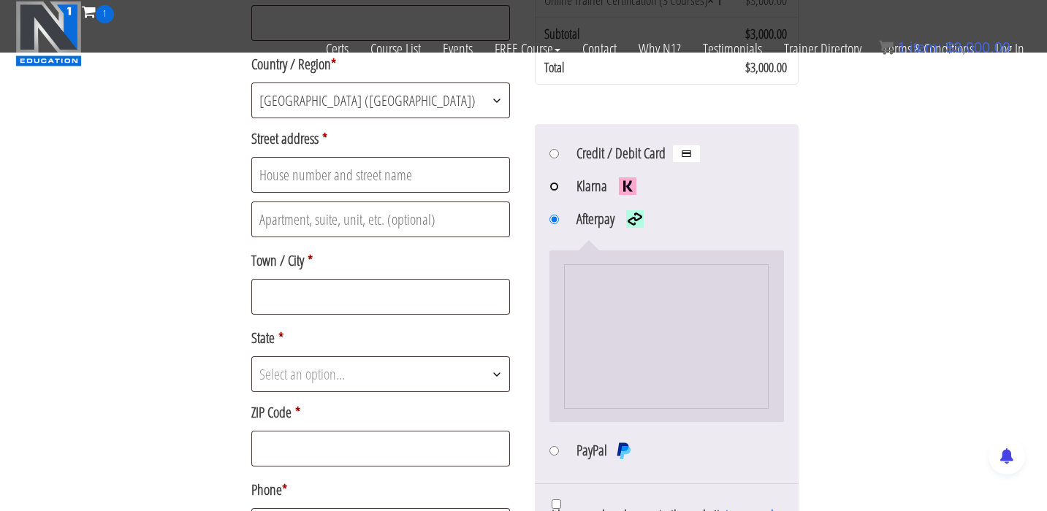
click at [556, 189] on input "Klarna" at bounding box center [553, 186] width 9 height 9
radio input "true"
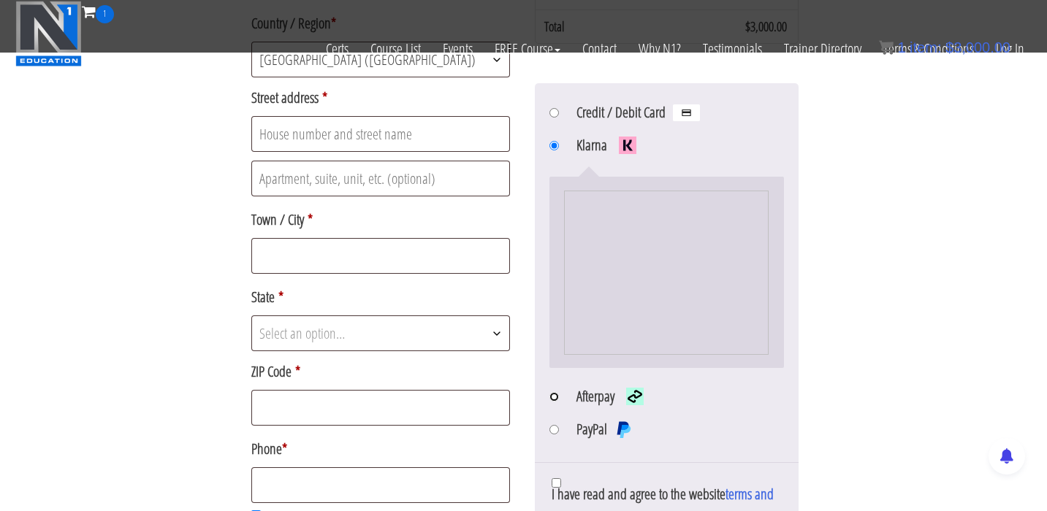
scroll to position [468, 0]
click at [557, 401] on input "Afterpay" at bounding box center [553, 396] width 9 height 9
radio input "true"
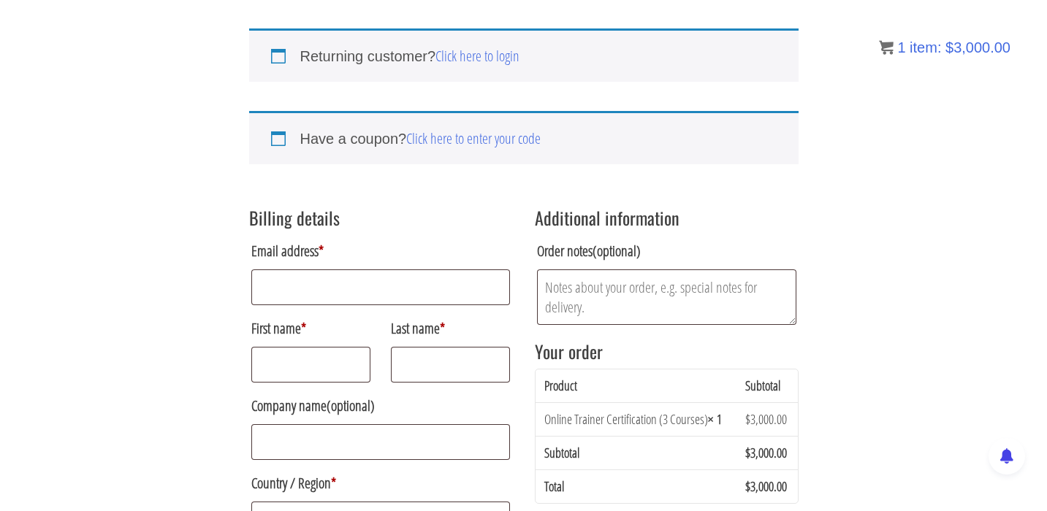
scroll to position [0, 0]
